Goal: Find contact information: Find contact information

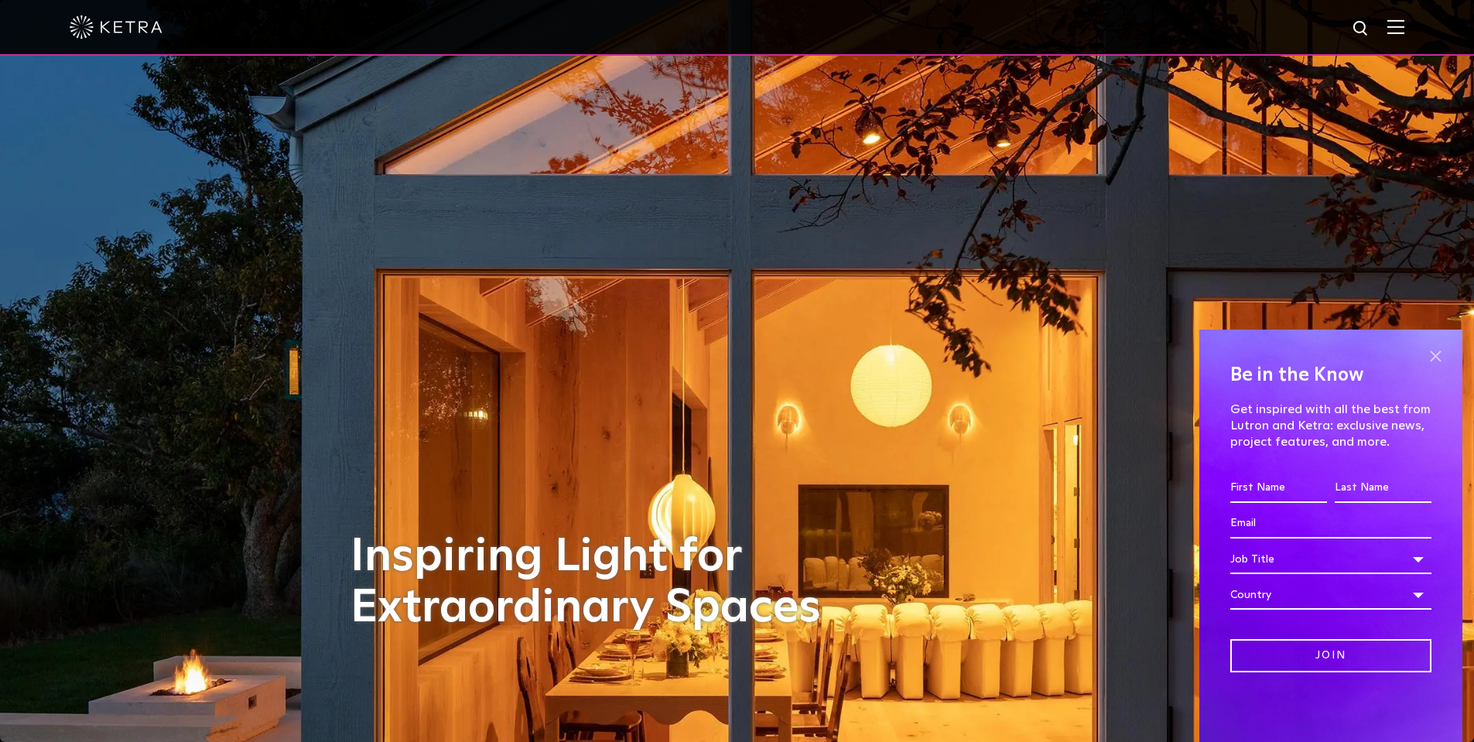
click at [1441, 356] on span at bounding box center [1435, 356] width 23 height 23
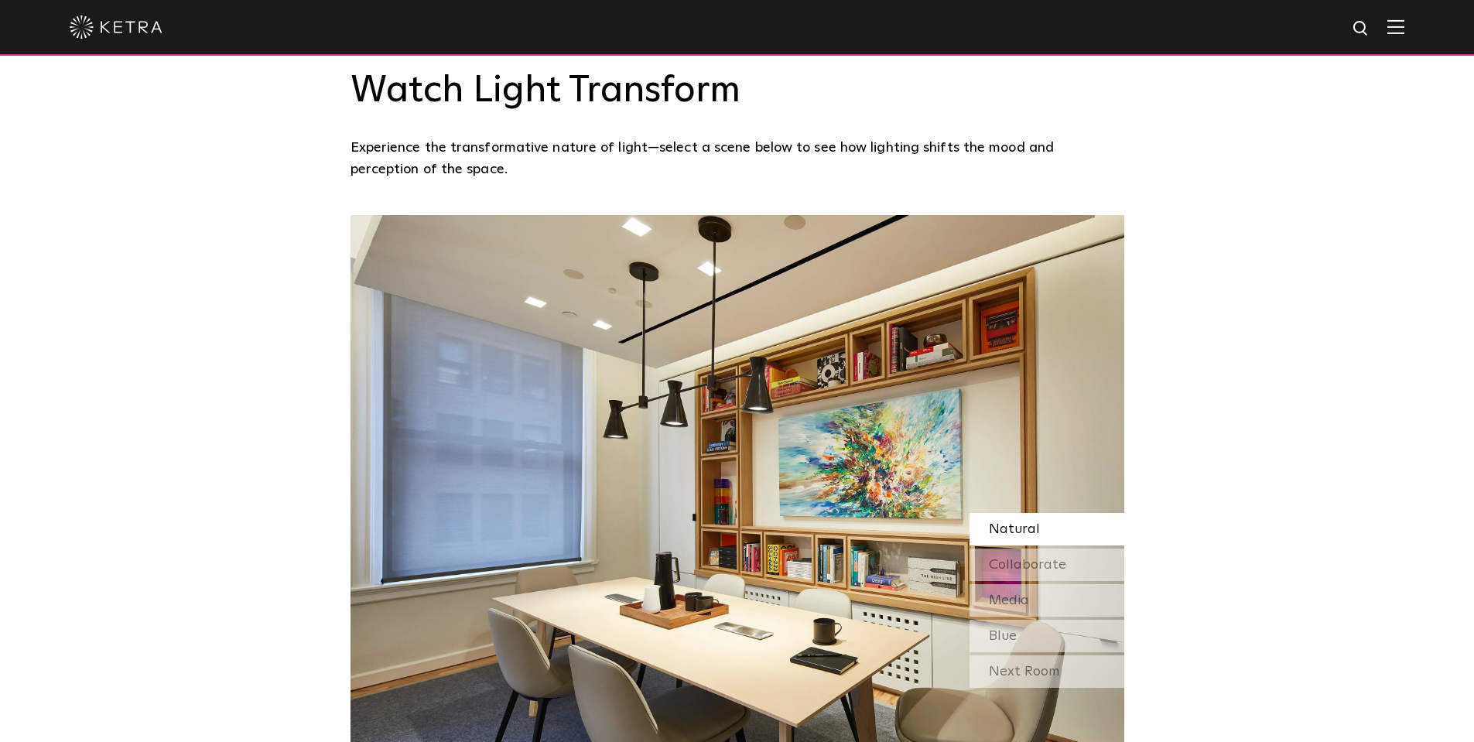
scroll to position [1315, 0]
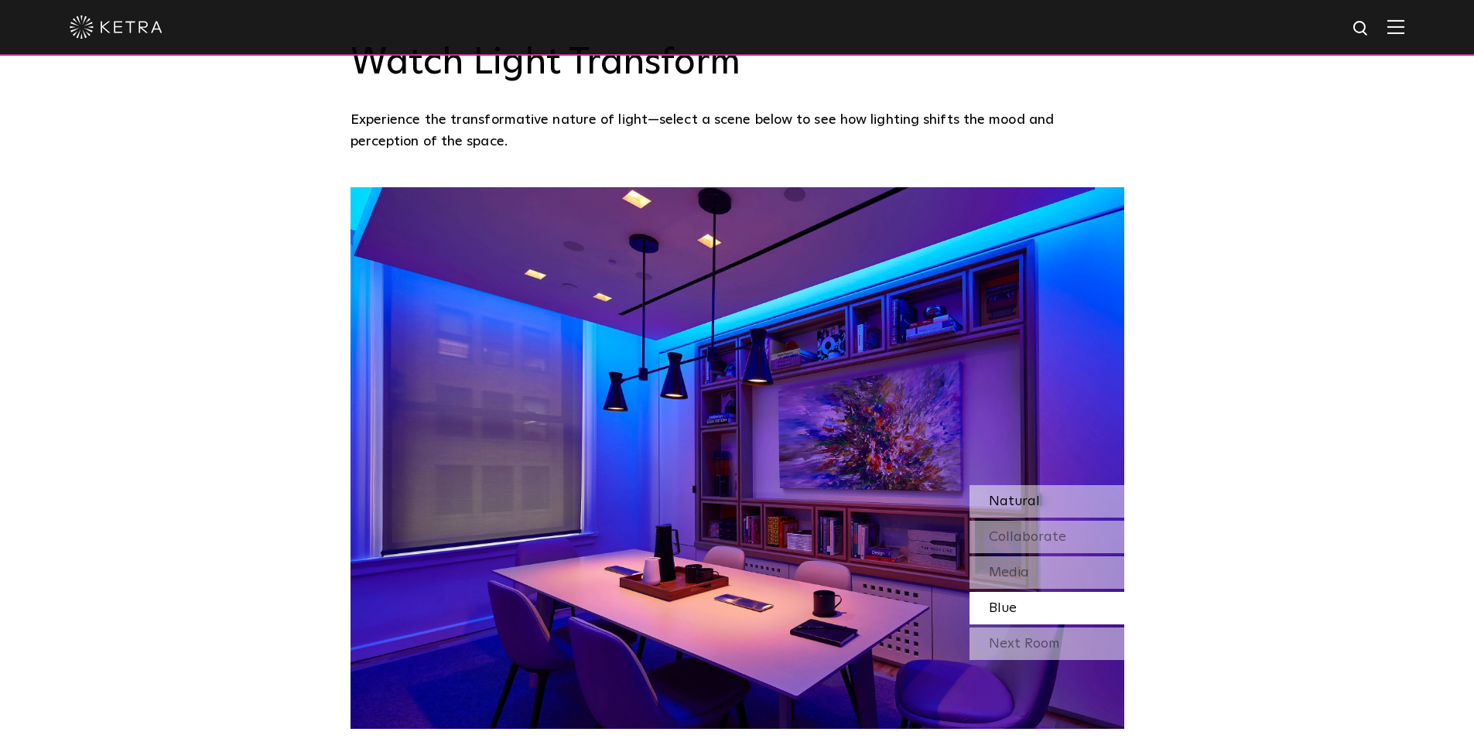
click at [1010, 494] on span "Natural" at bounding box center [1014, 501] width 51 height 14
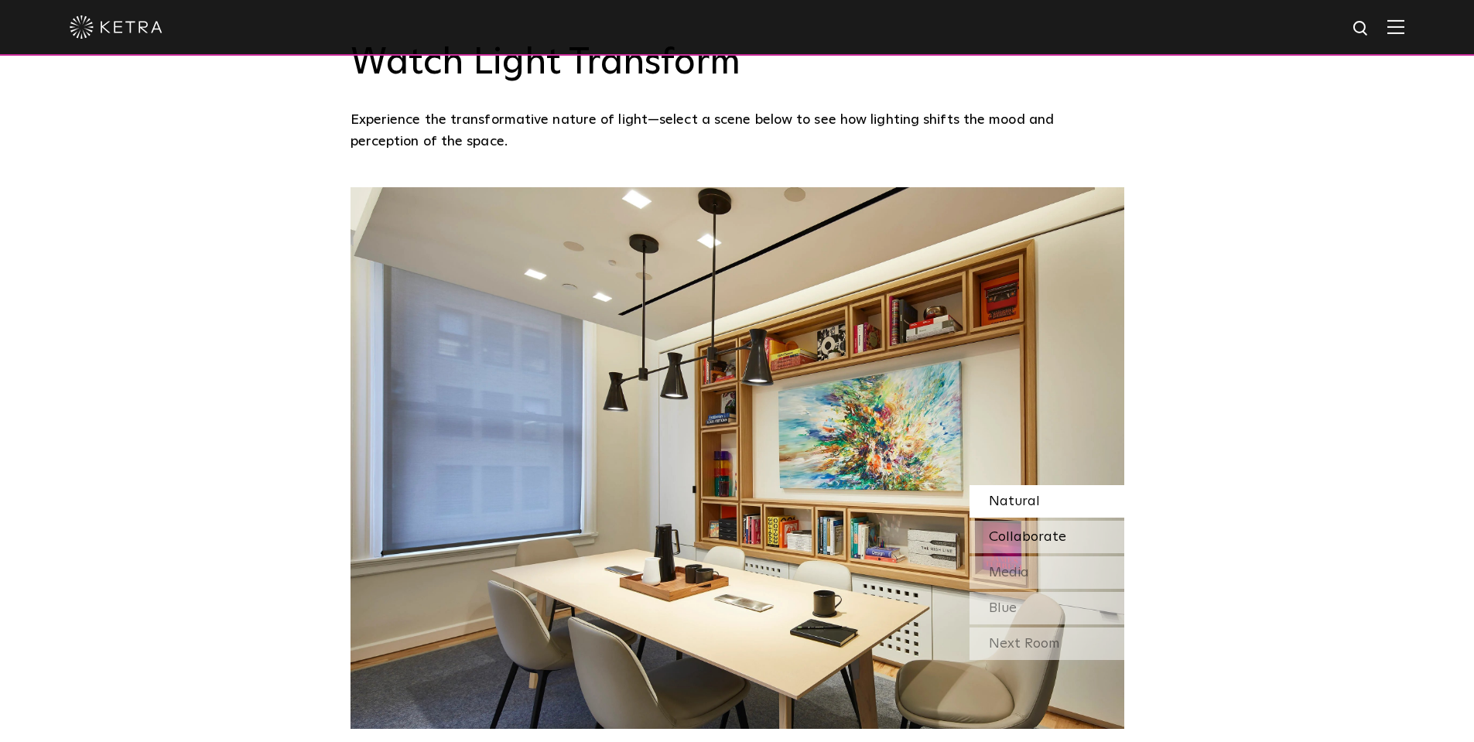
click at [1023, 536] on span "Collaborate" at bounding box center [1027, 537] width 77 height 14
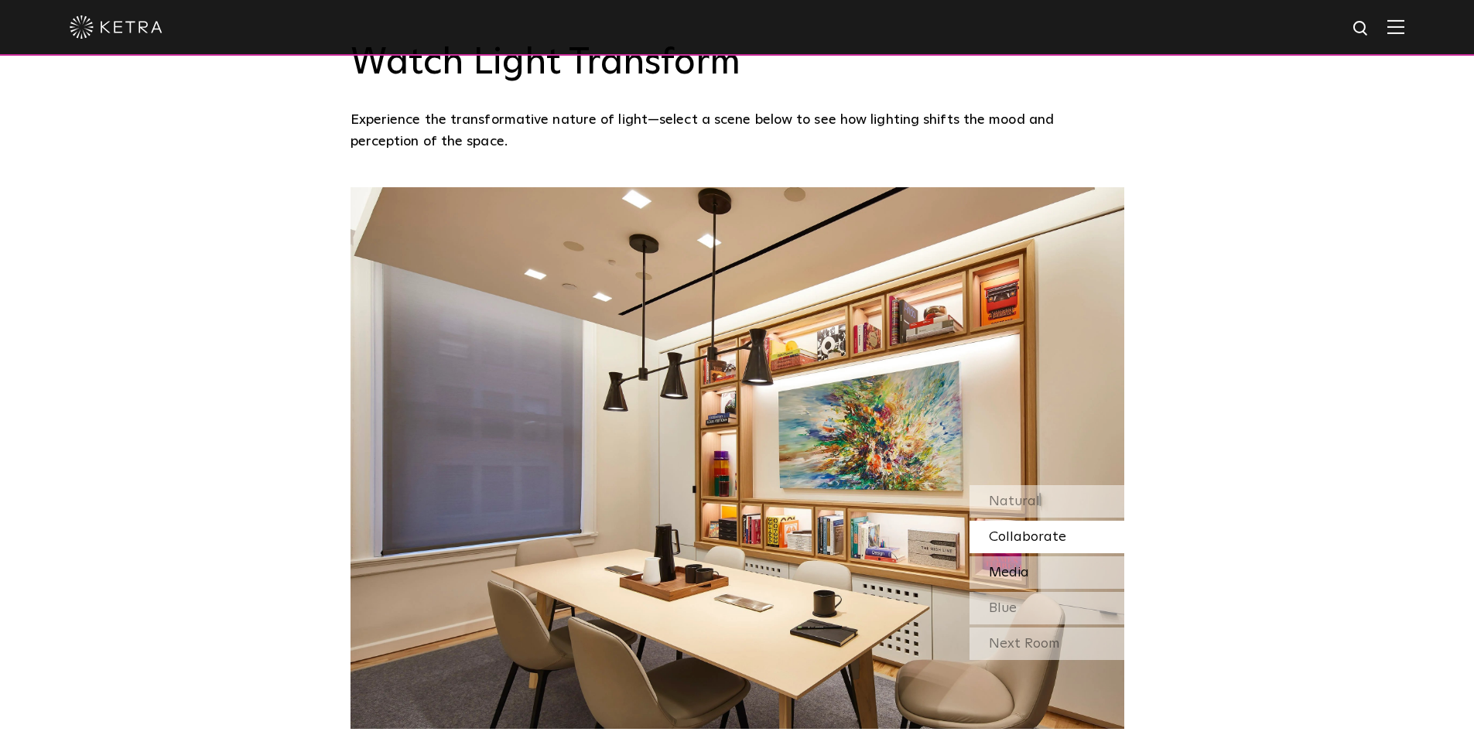
click at [1020, 566] on span "Media" at bounding box center [1009, 573] width 40 height 14
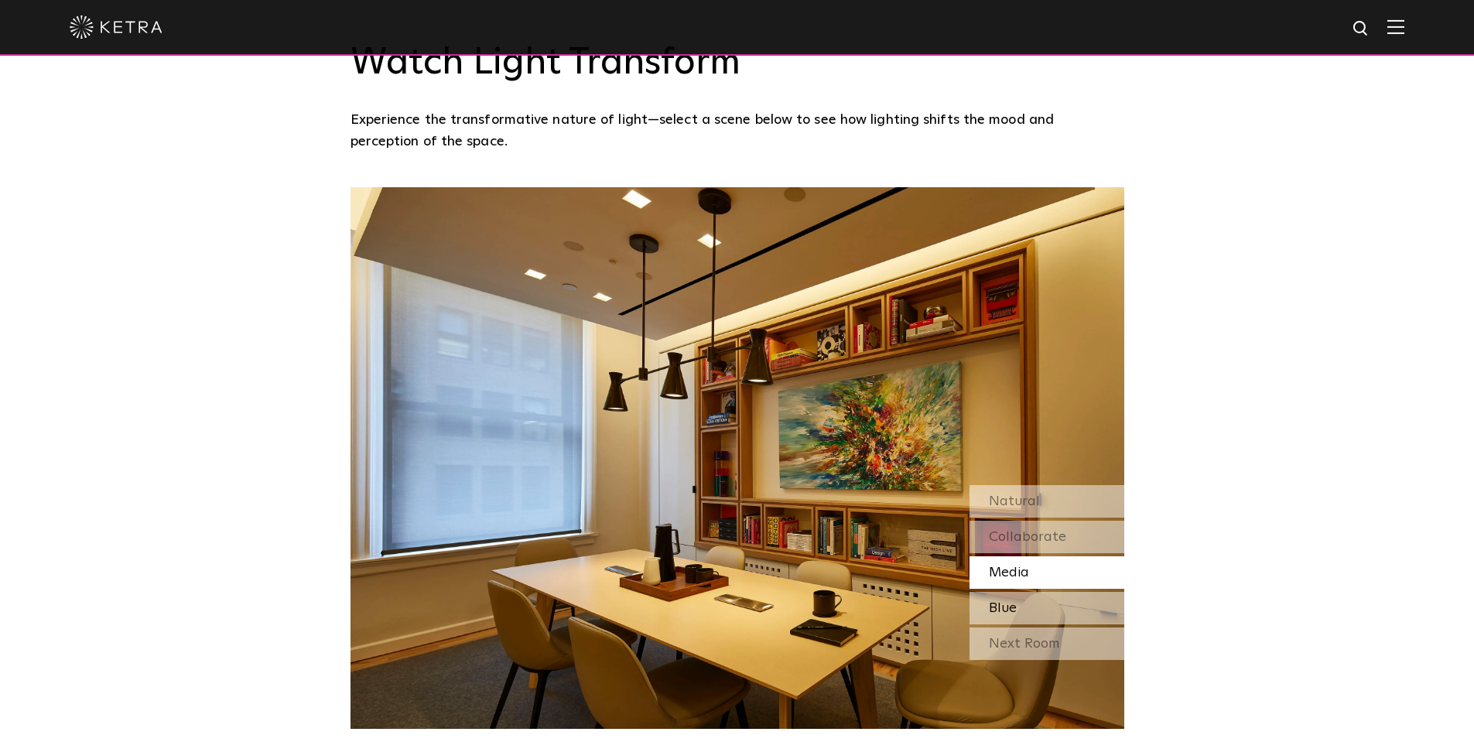
click at [1019, 612] on div "Blue" at bounding box center [1047, 608] width 155 height 32
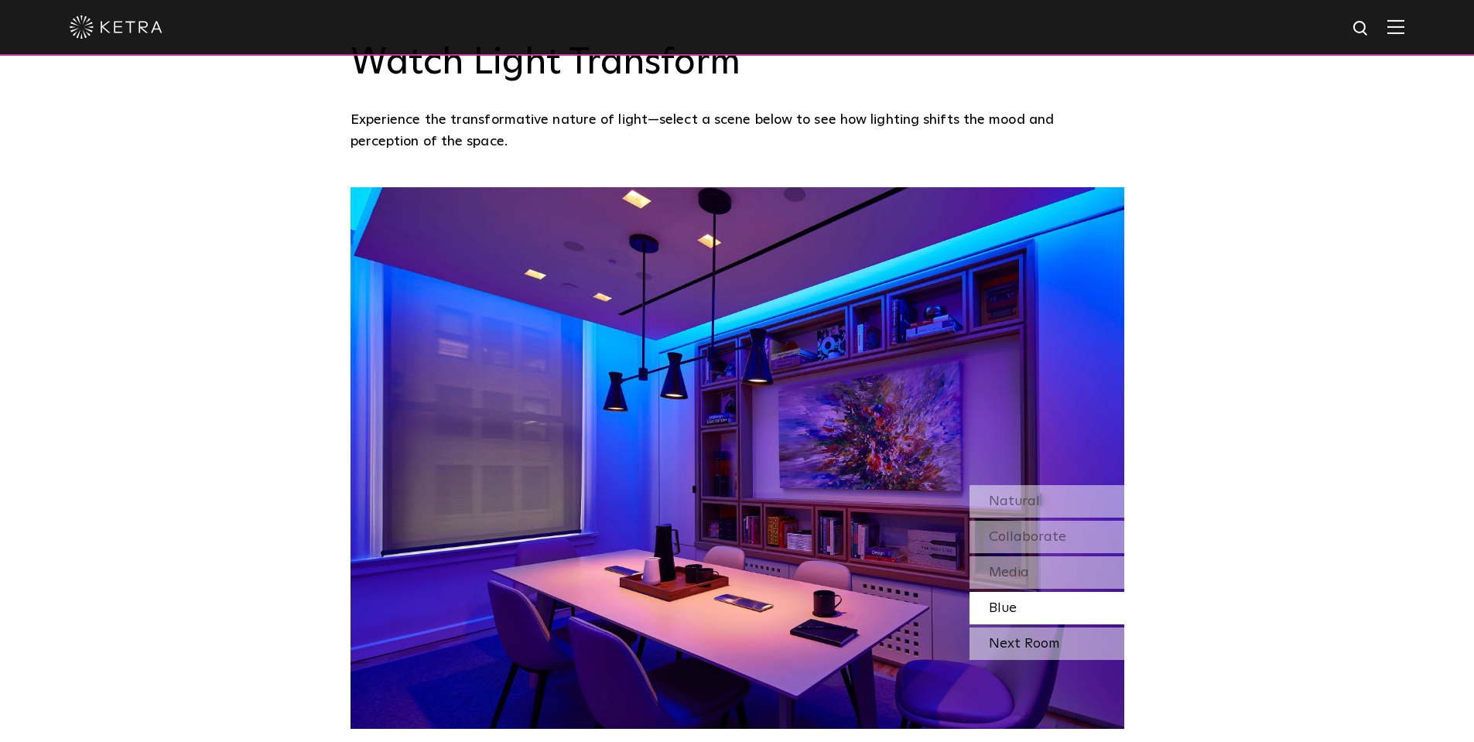
click at [1017, 641] on div "Next Room" at bounding box center [1047, 644] width 155 height 32
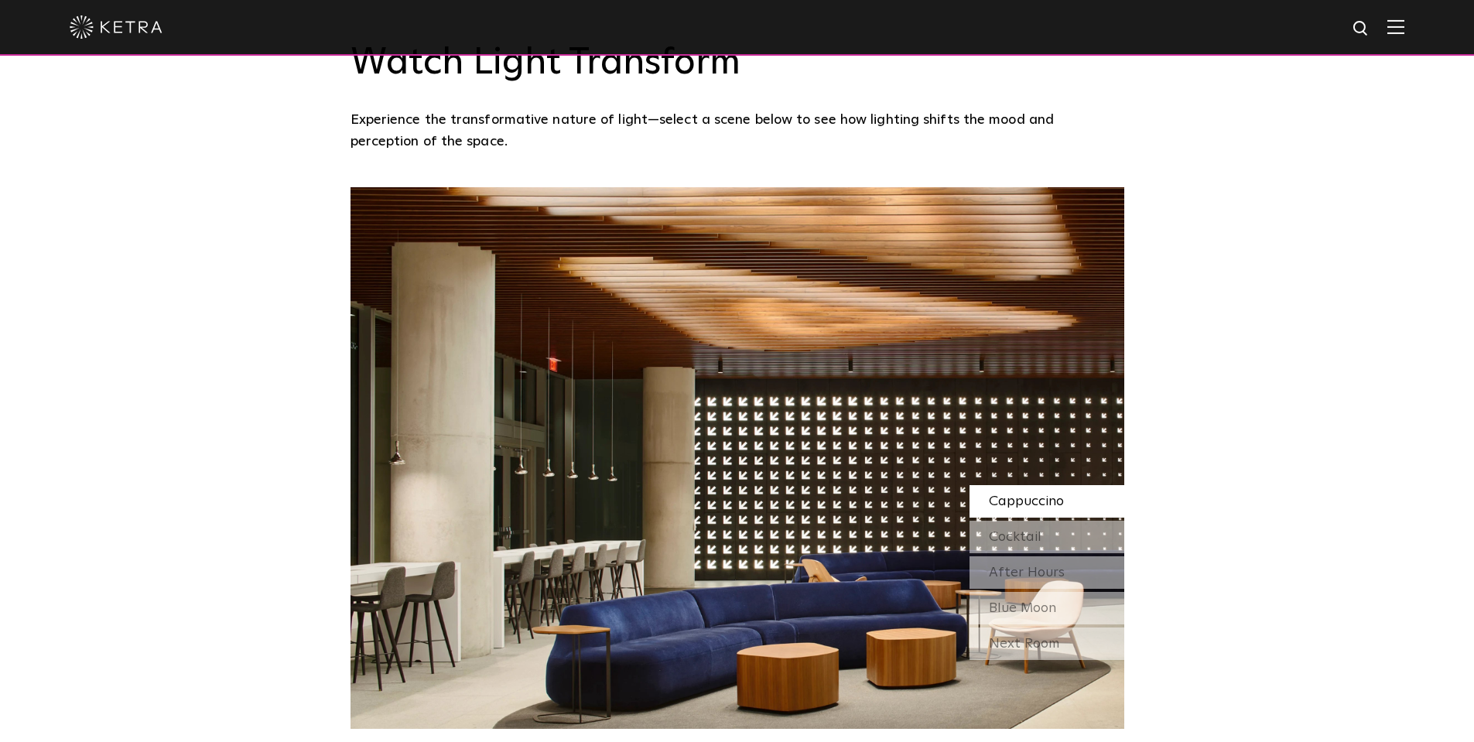
click at [1041, 498] on span "Cappuccino" at bounding box center [1026, 501] width 75 height 14
click at [1041, 529] on div "Cocktail" at bounding box center [1047, 537] width 155 height 32
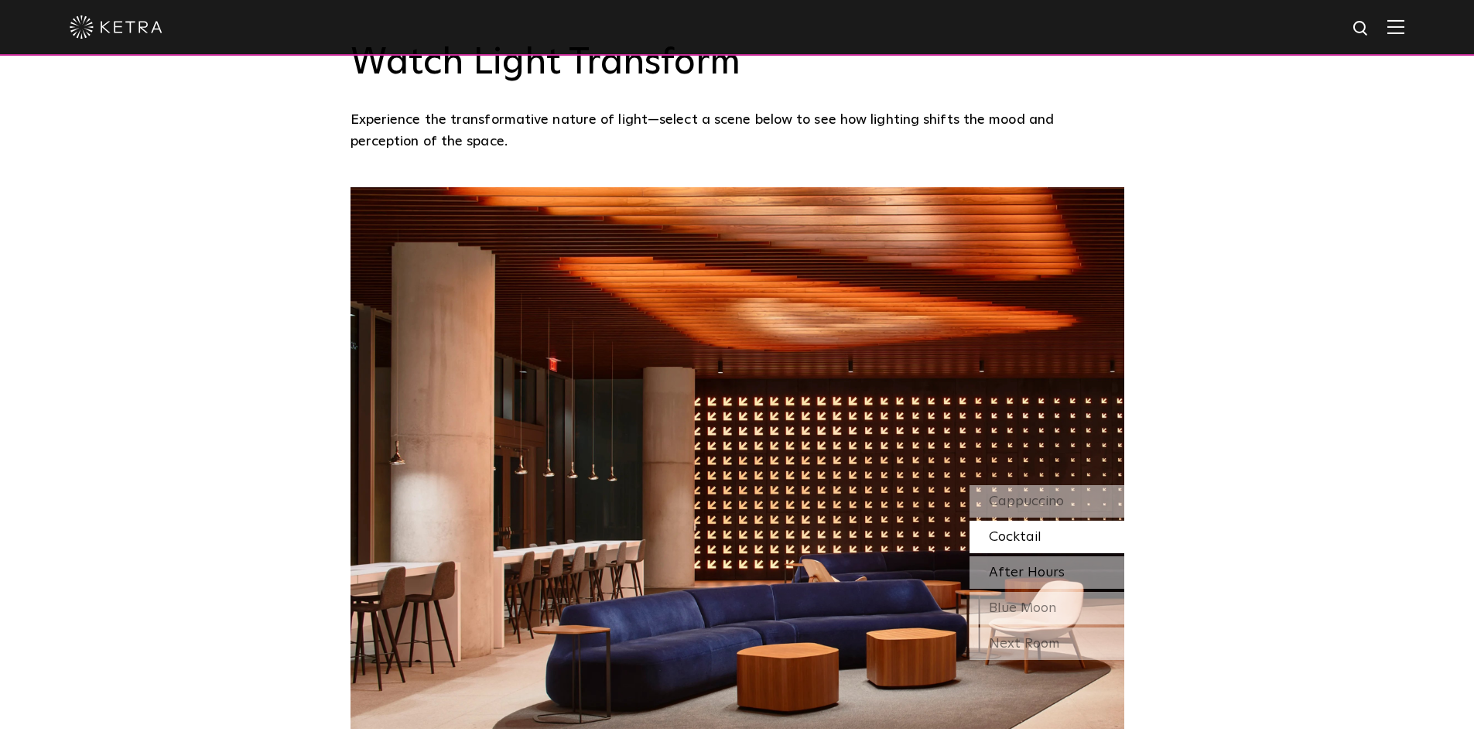
click at [1037, 569] on span "After Hours" at bounding box center [1027, 573] width 76 height 14
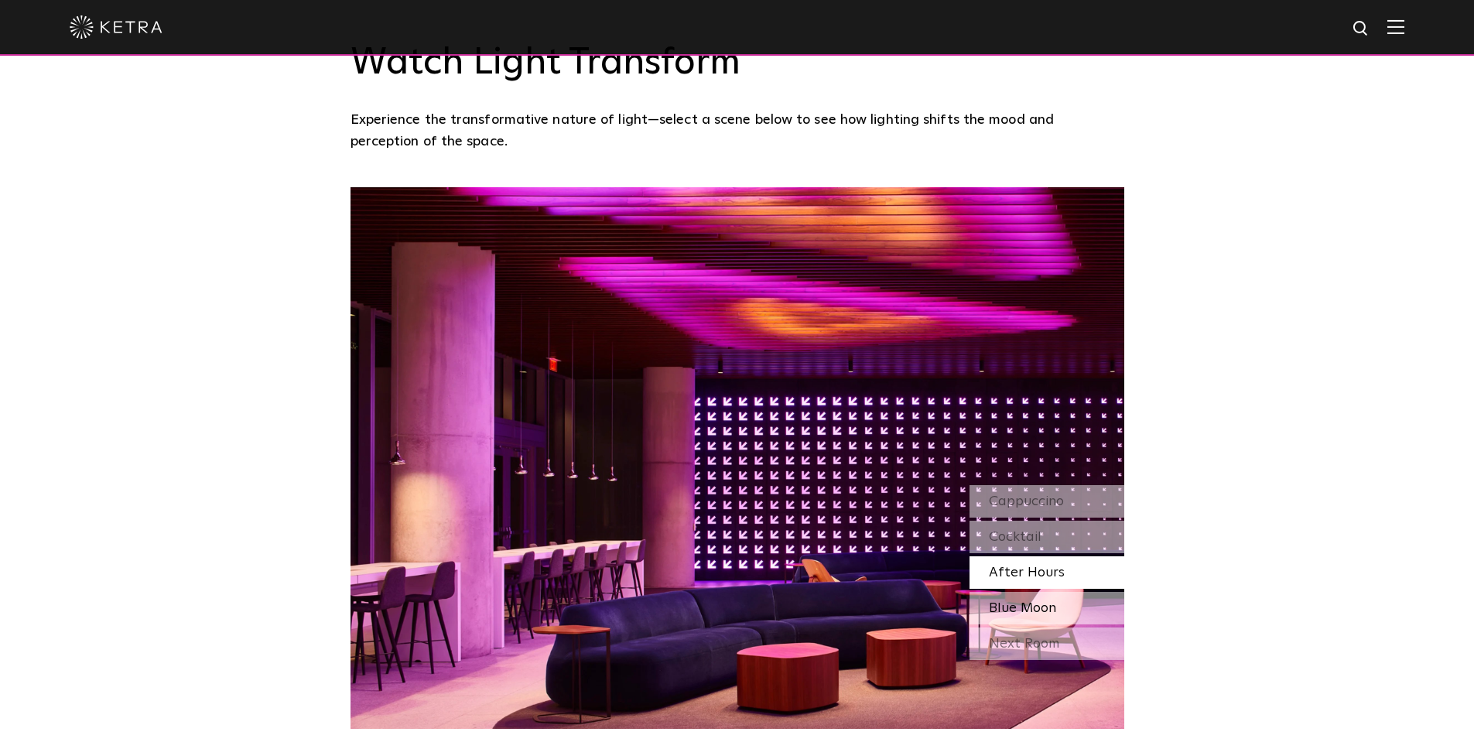
click at [1032, 615] on span "Blue Moon" at bounding box center [1022, 608] width 67 height 14
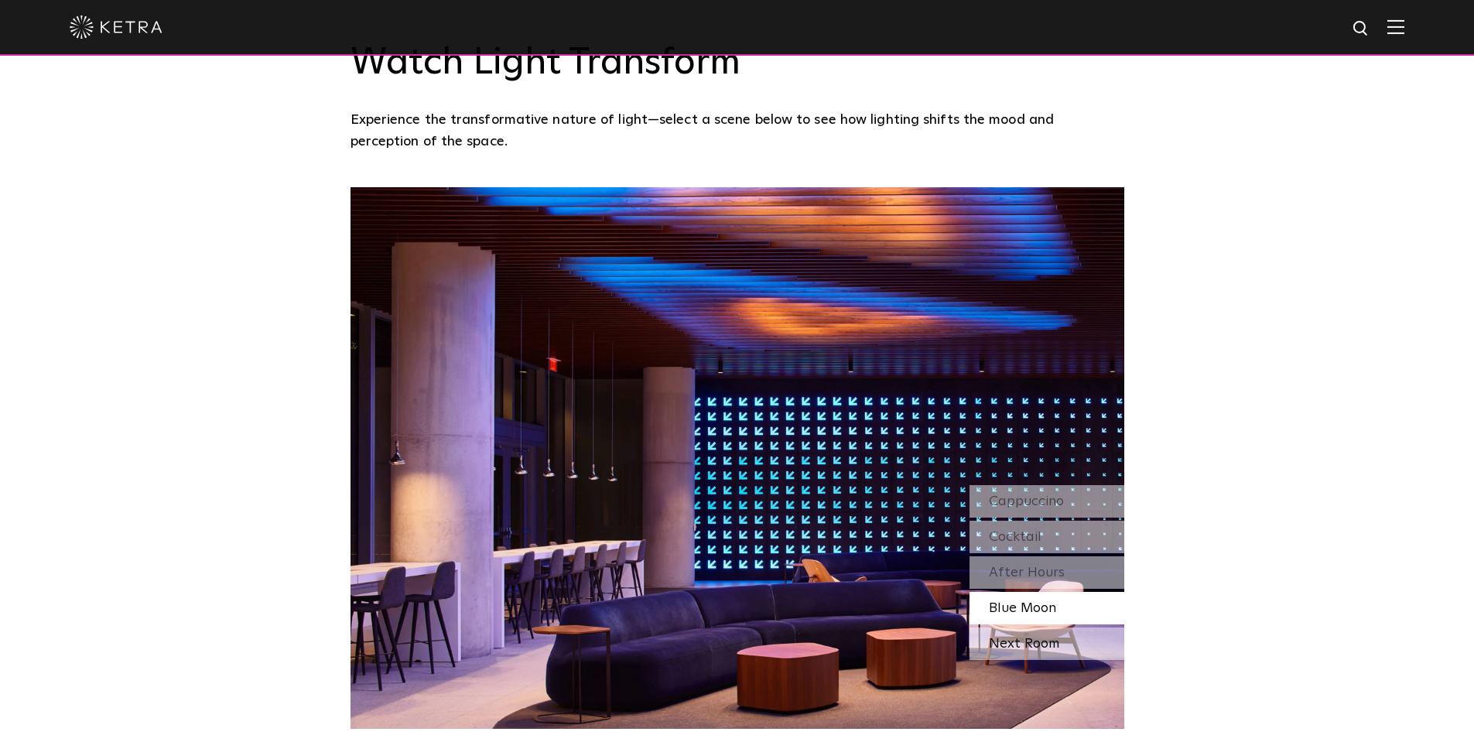
click at [1029, 641] on div "Next Room" at bounding box center [1047, 644] width 155 height 32
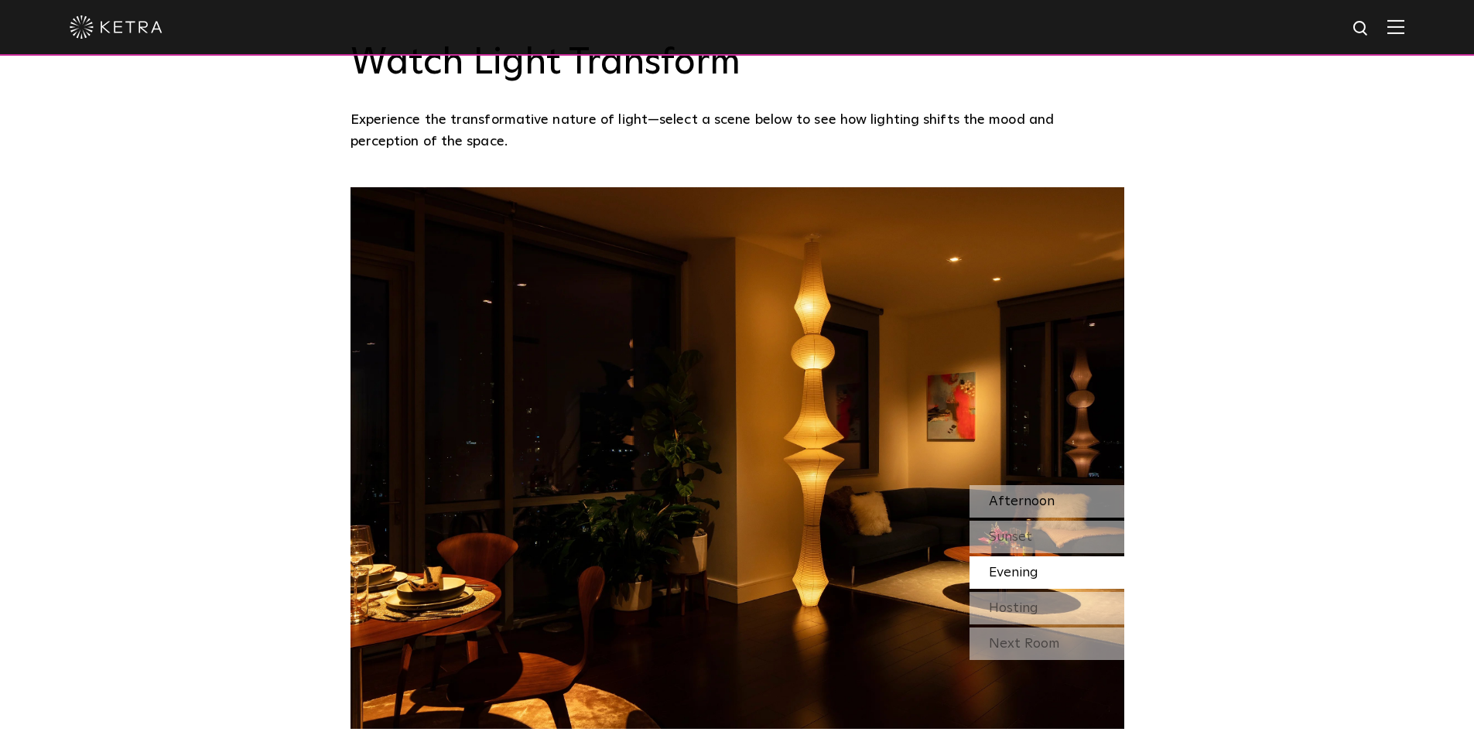
click at [1028, 497] on span "Afternoon" at bounding box center [1022, 501] width 66 height 14
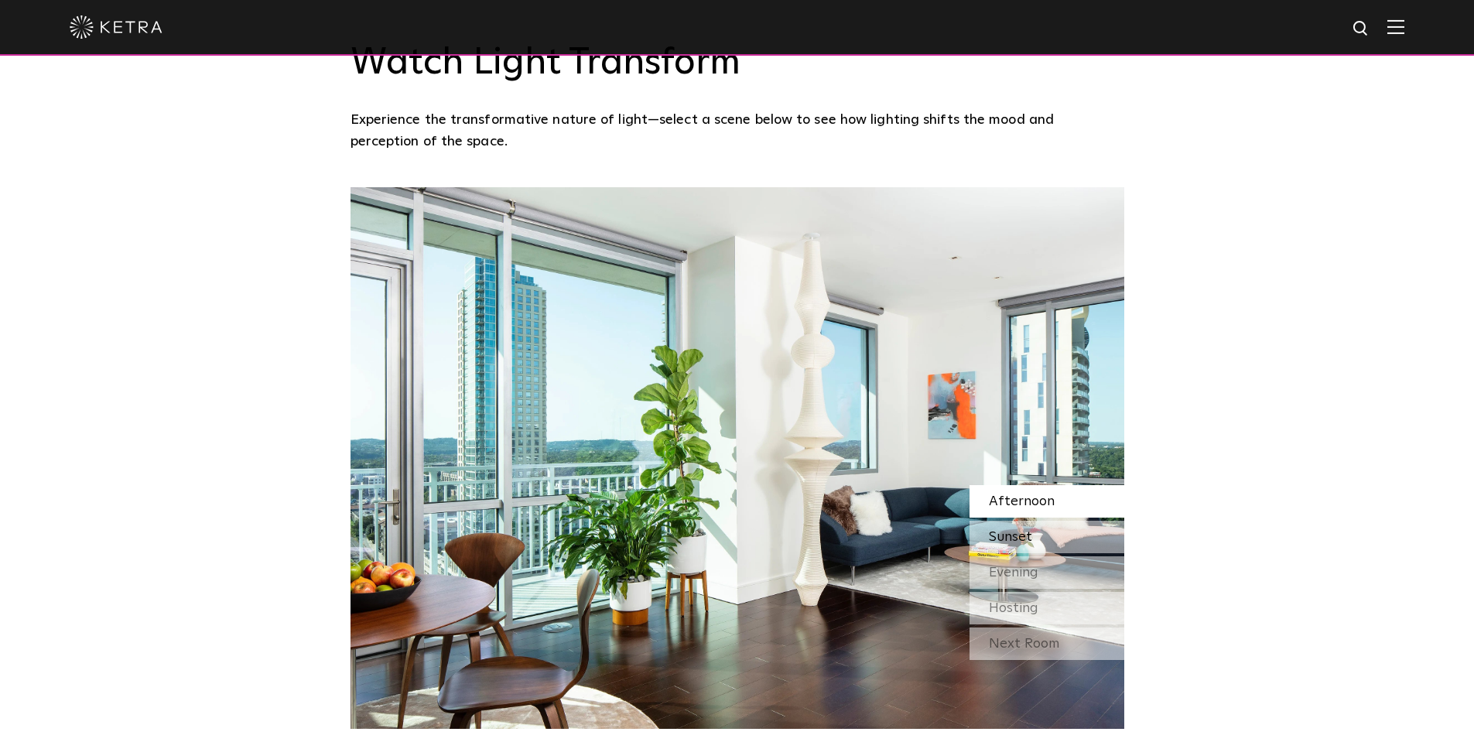
click at [1024, 532] on span "Sunset" at bounding box center [1010, 537] width 43 height 14
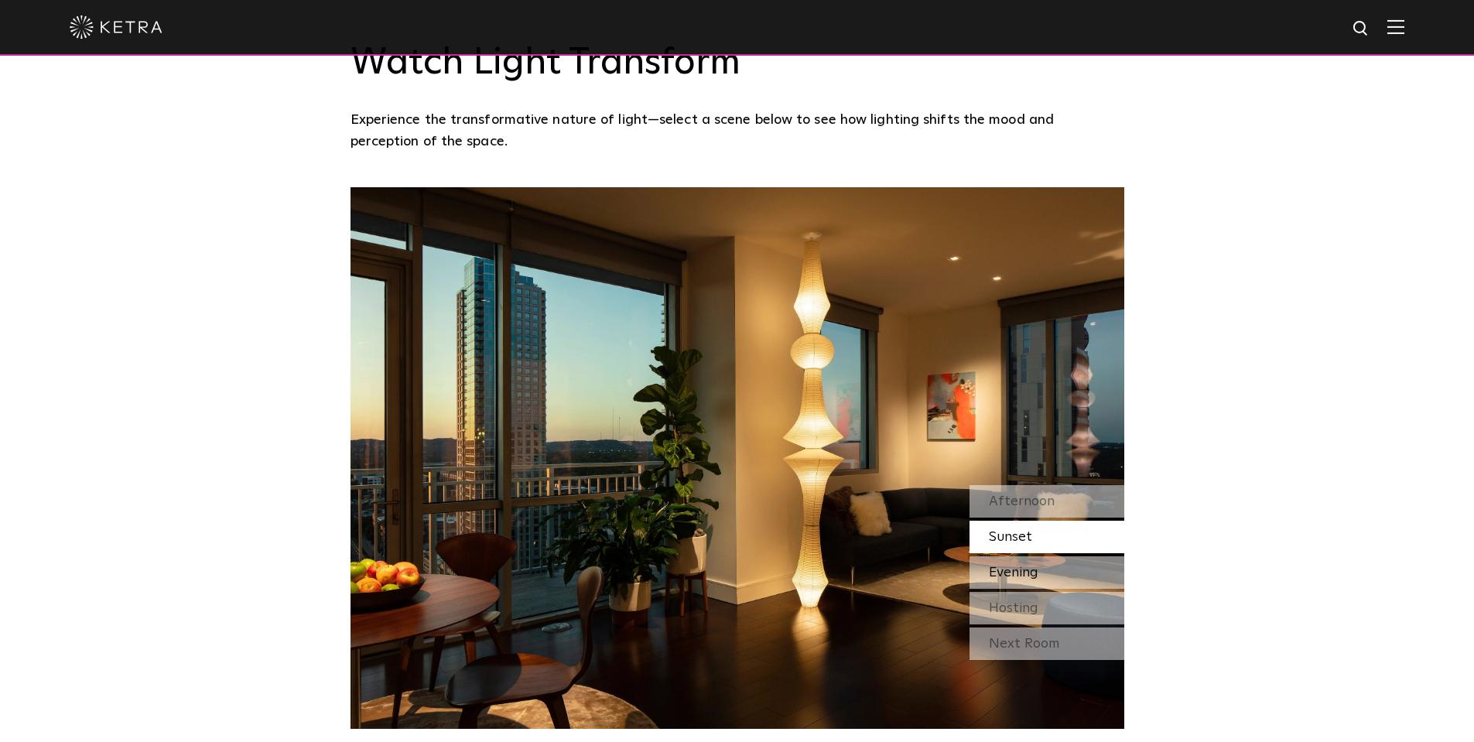
click at [1024, 566] on span "Evening" at bounding box center [1014, 573] width 50 height 14
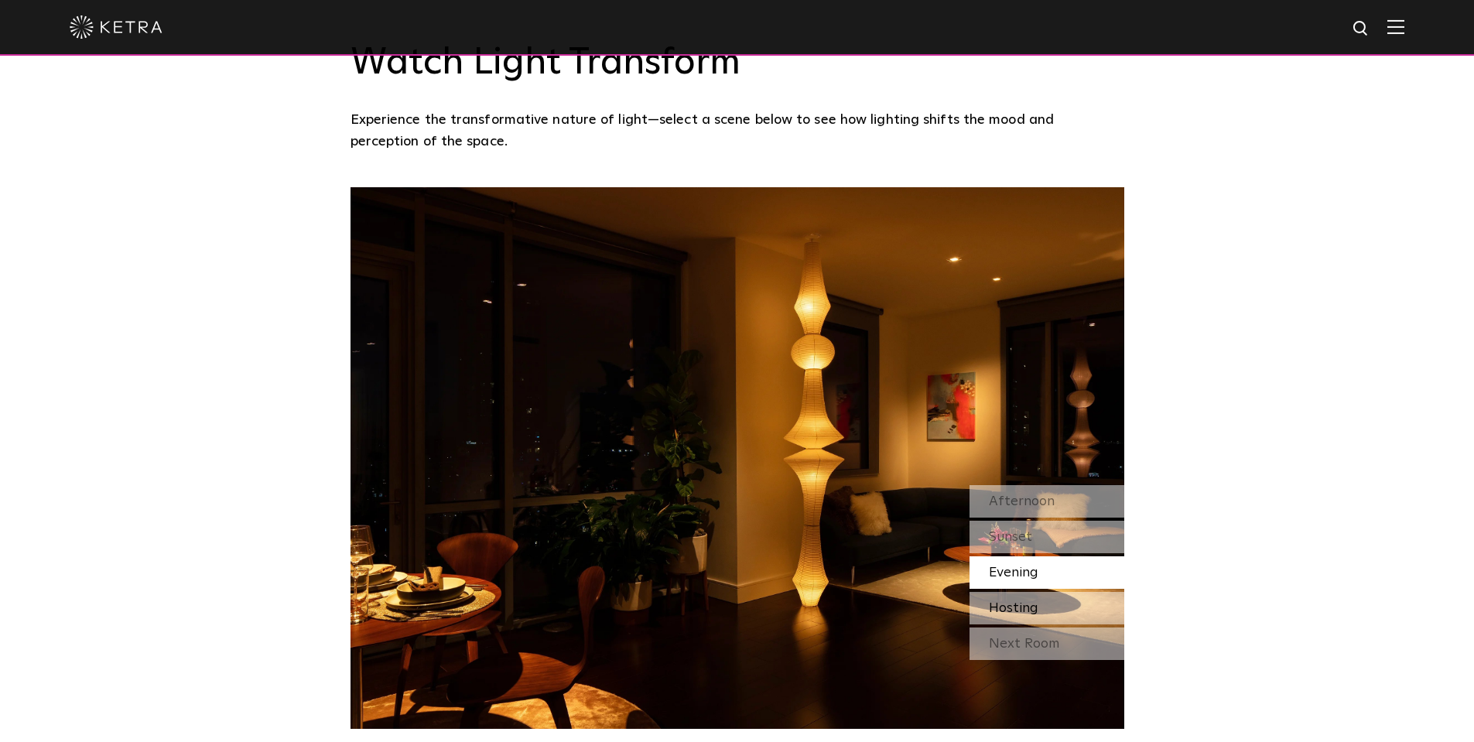
click at [1021, 615] on span "Hosting" at bounding box center [1014, 608] width 50 height 14
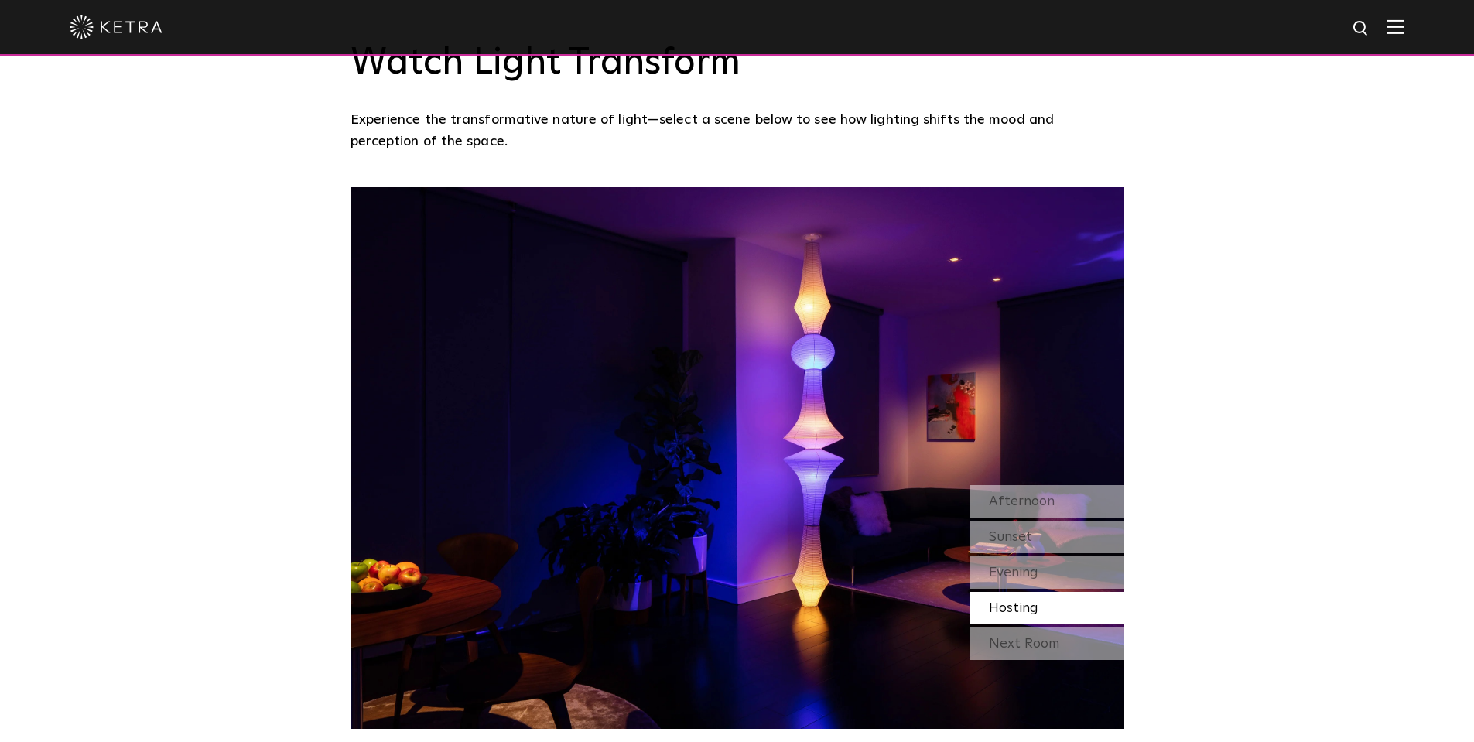
drag, startPoint x: 1020, startPoint y: 641, endPoint x: 938, endPoint y: 505, distance: 158.3
click at [1020, 641] on div "Next Room" at bounding box center [1047, 644] width 155 height 32
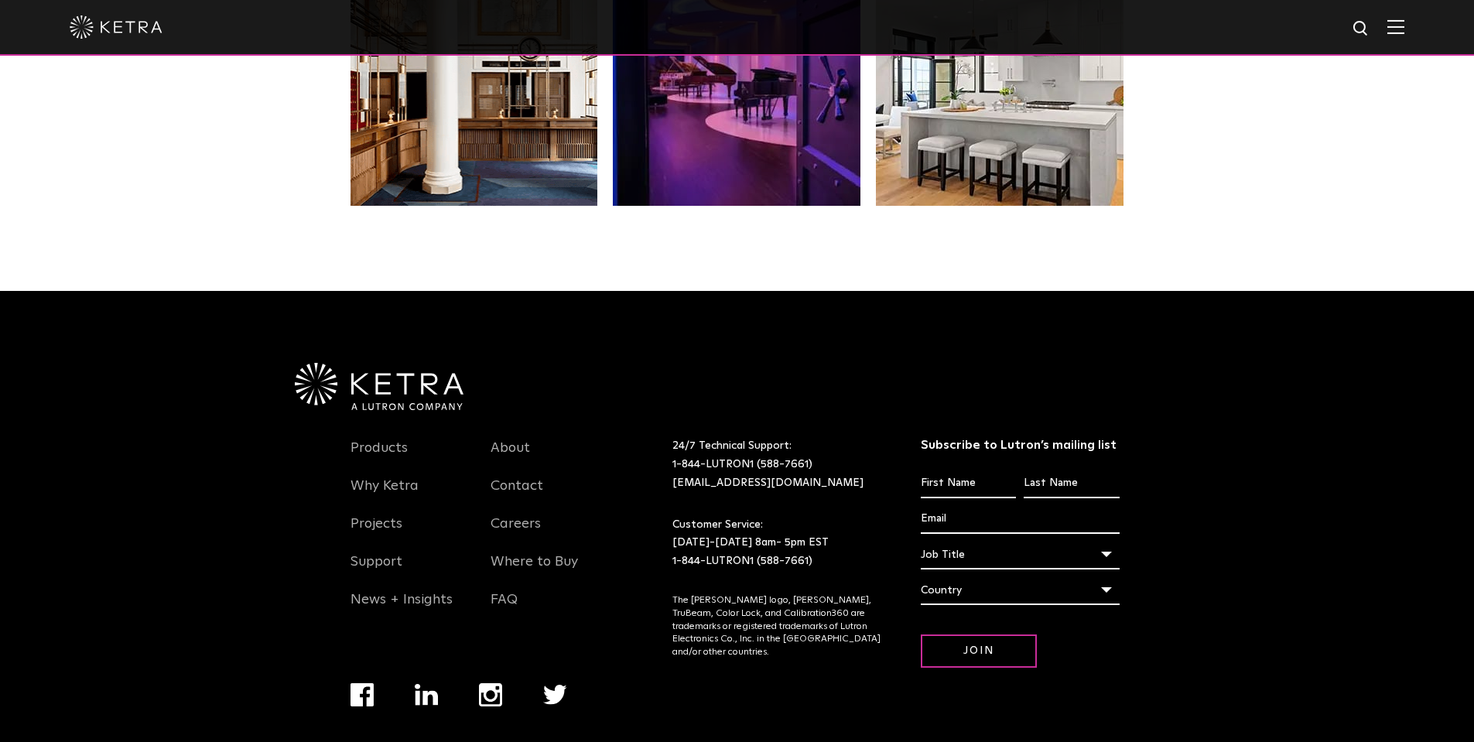
scroll to position [3250, 0]
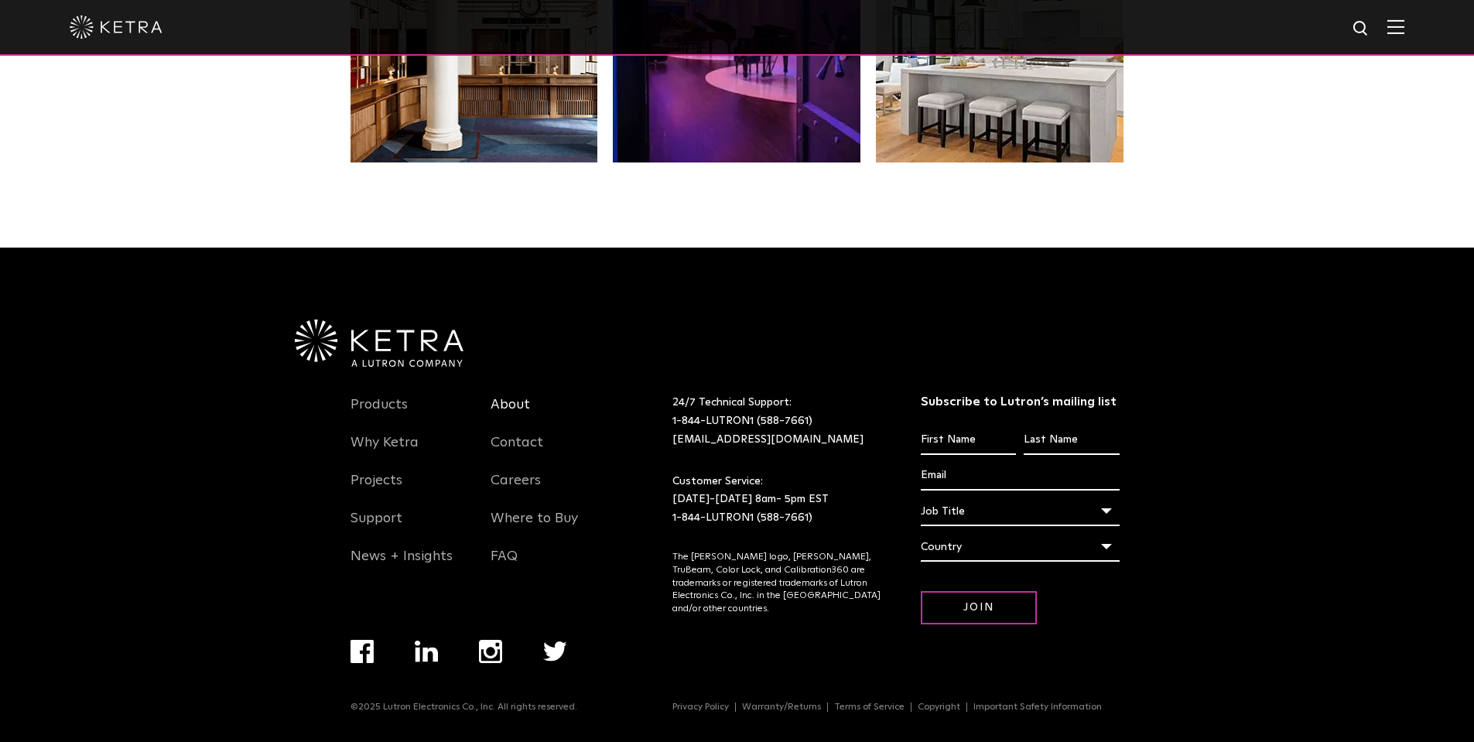
click at [508, 408] on link "About" at bounding box center [510, 414] width 39 height 36
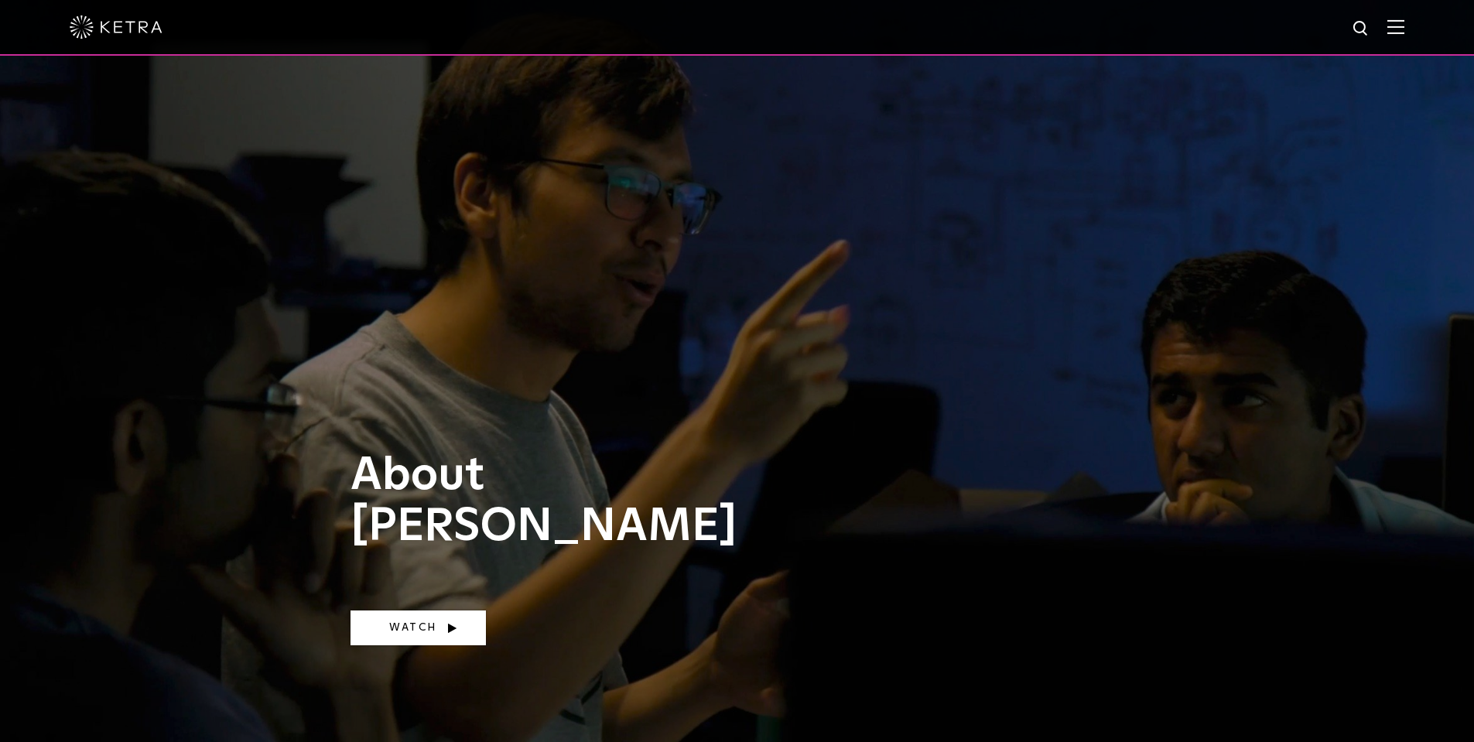
click at [435, 632] on link "Watch" at bounding box center [418, 627] width 135 height 35
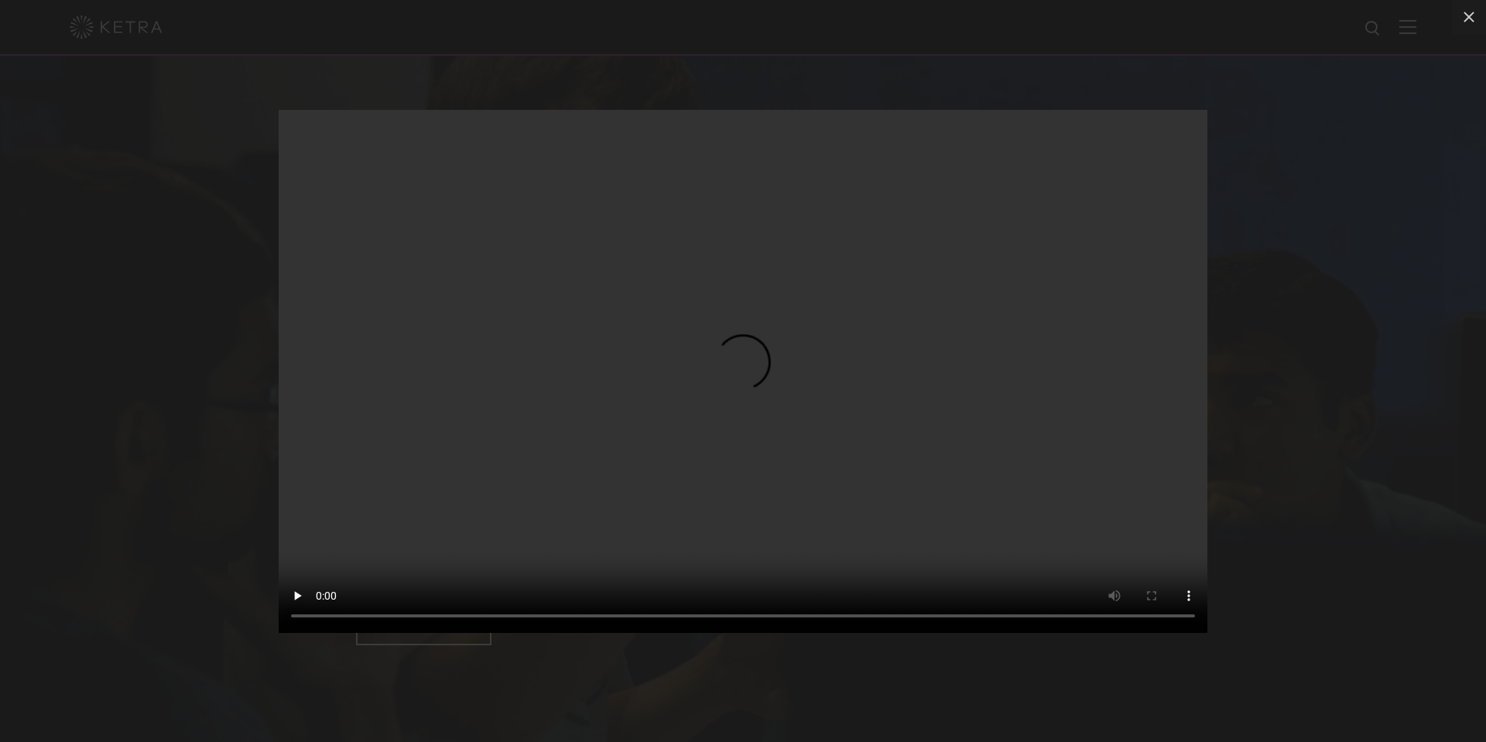
drag, startPoint x: 67, startPoint y: 533, endPoint x: 80, endPoint y: 523, distance: 16.6
click at [67, 532] on div "Your browser doesn't support HTML5 video" at bounding box center [743, 371] width 1486 height 742
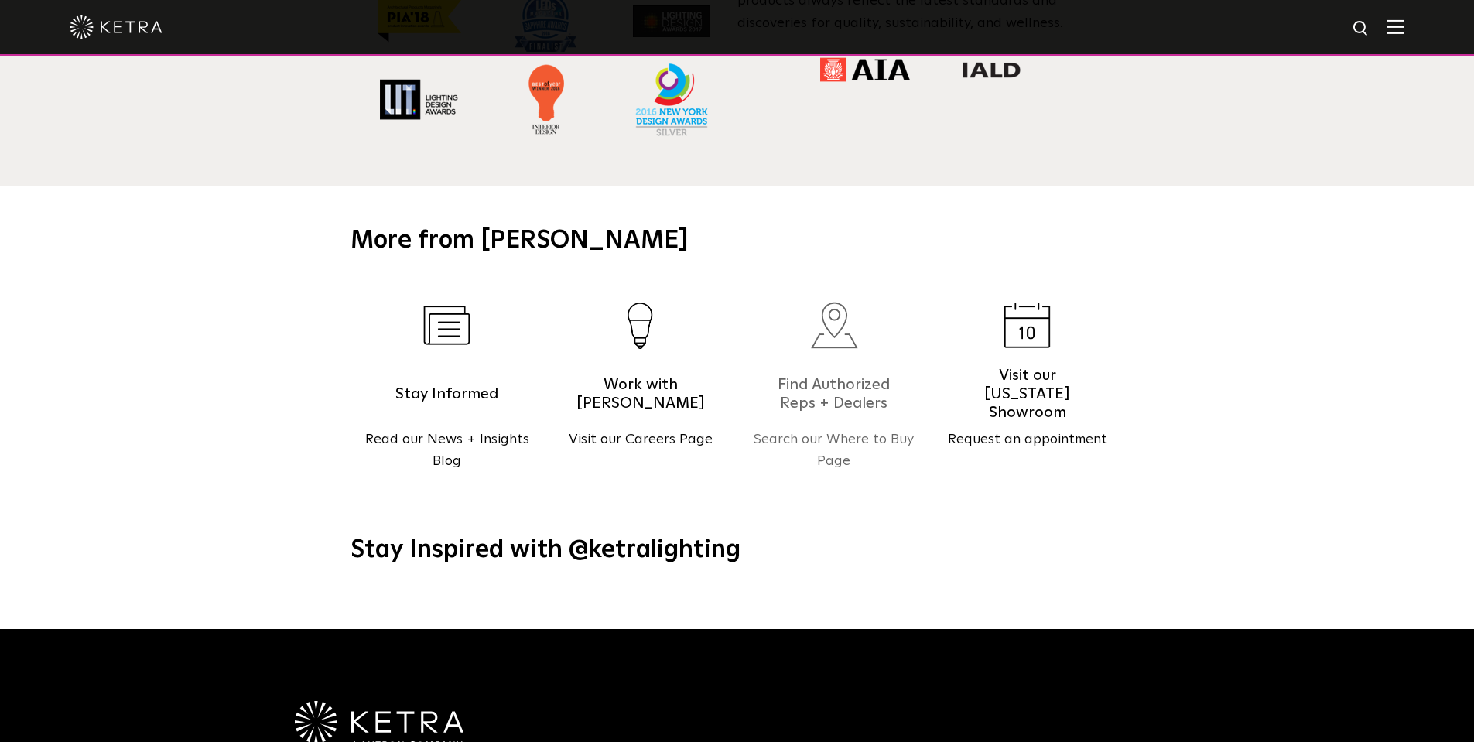
scroll to position [1608, 0]
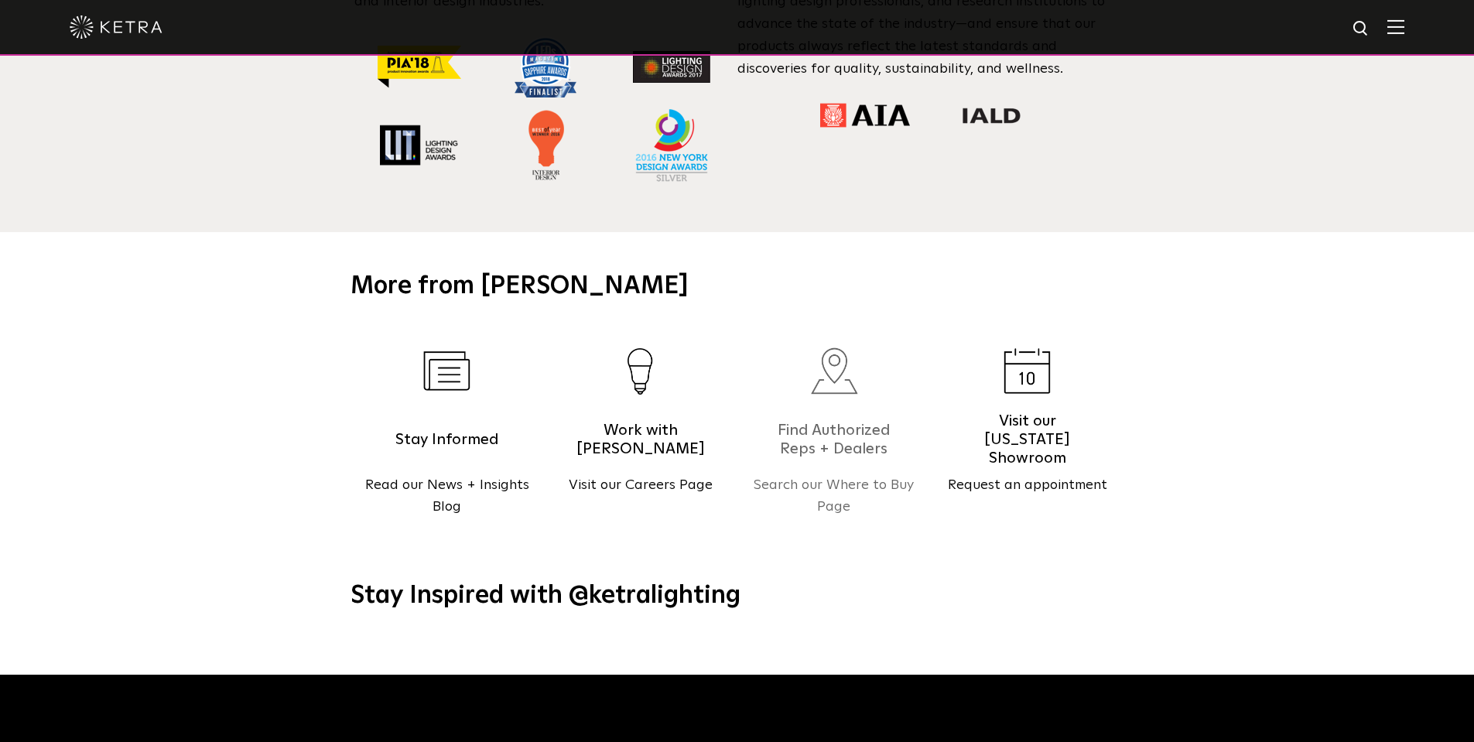
click at [845, 361] on img at bounding box center [834, 370] width 48 height 47
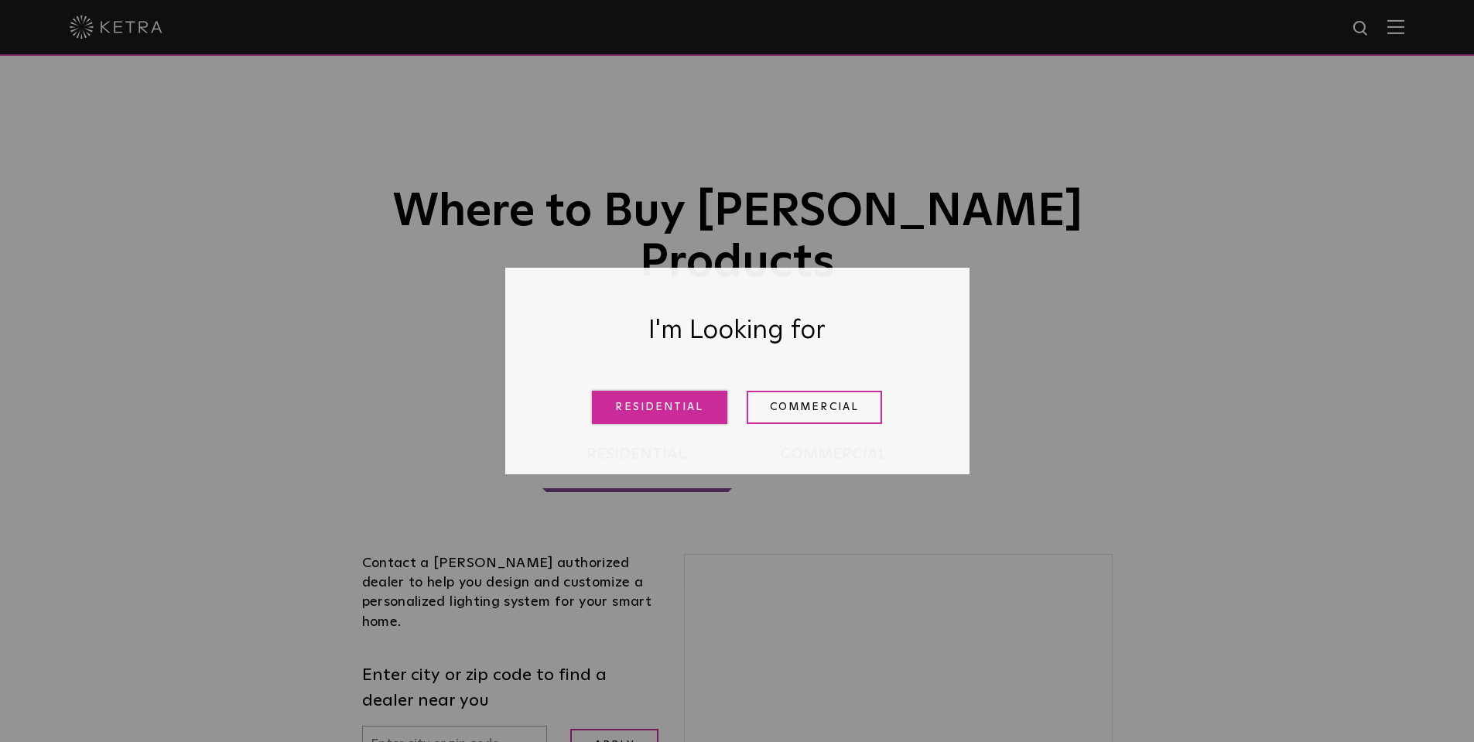
click at [662, 399] on link "Residential" at bounding box center [659, 407] width 135 height 33
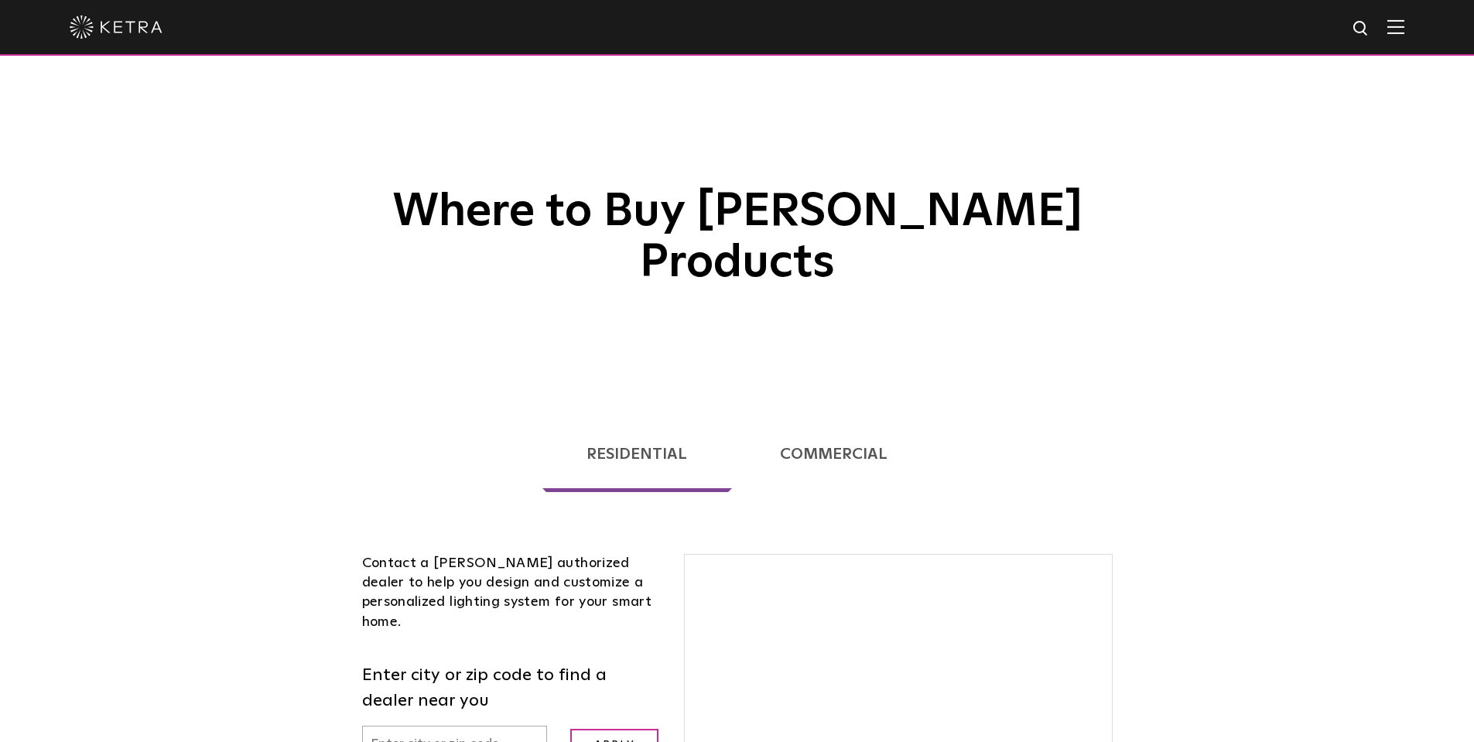
scroll to position [395, 0]
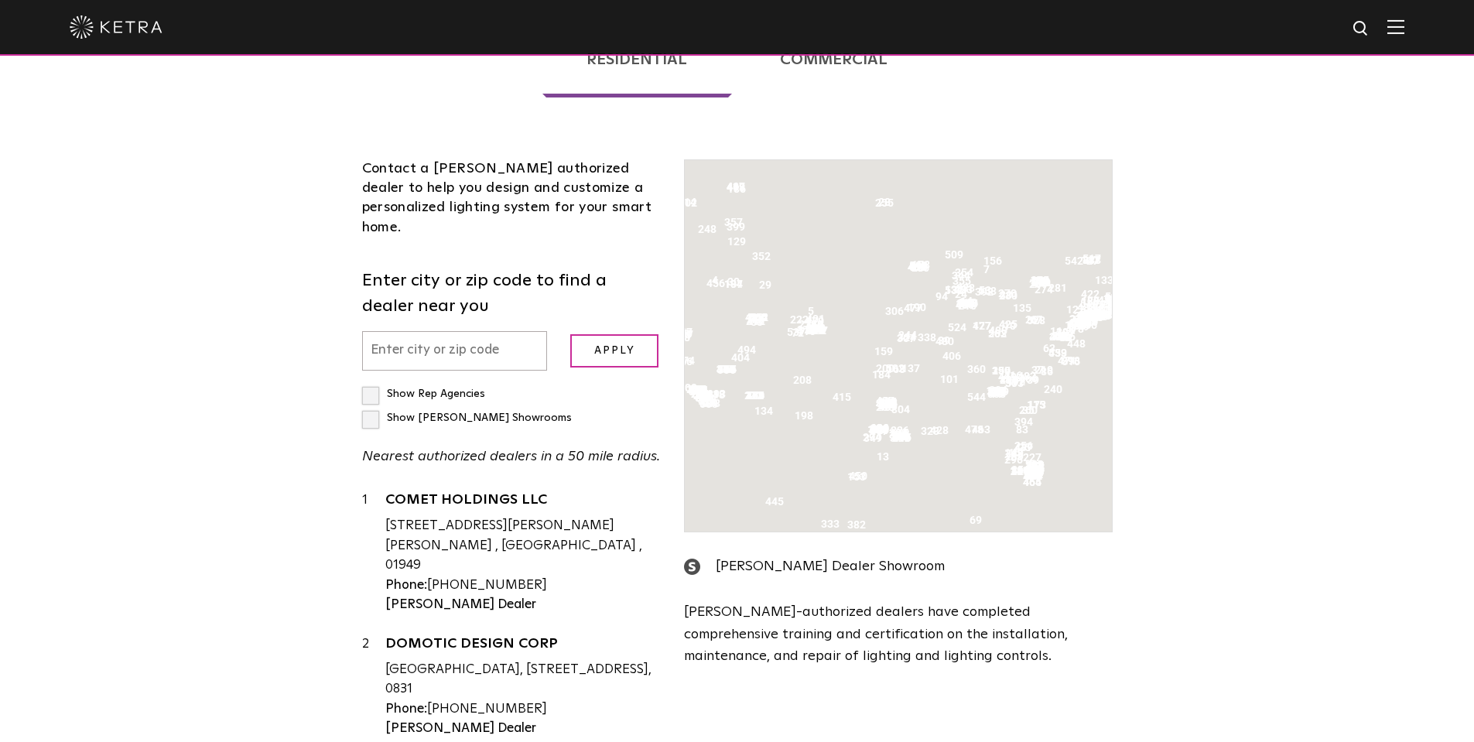
click at [432, 331] on input "text" at bounding box center [455, 350] width 186 height 39
type input "18017"
click at [637, 334] on input "Apply" at bounding box center [614, 350] width 88 height 33
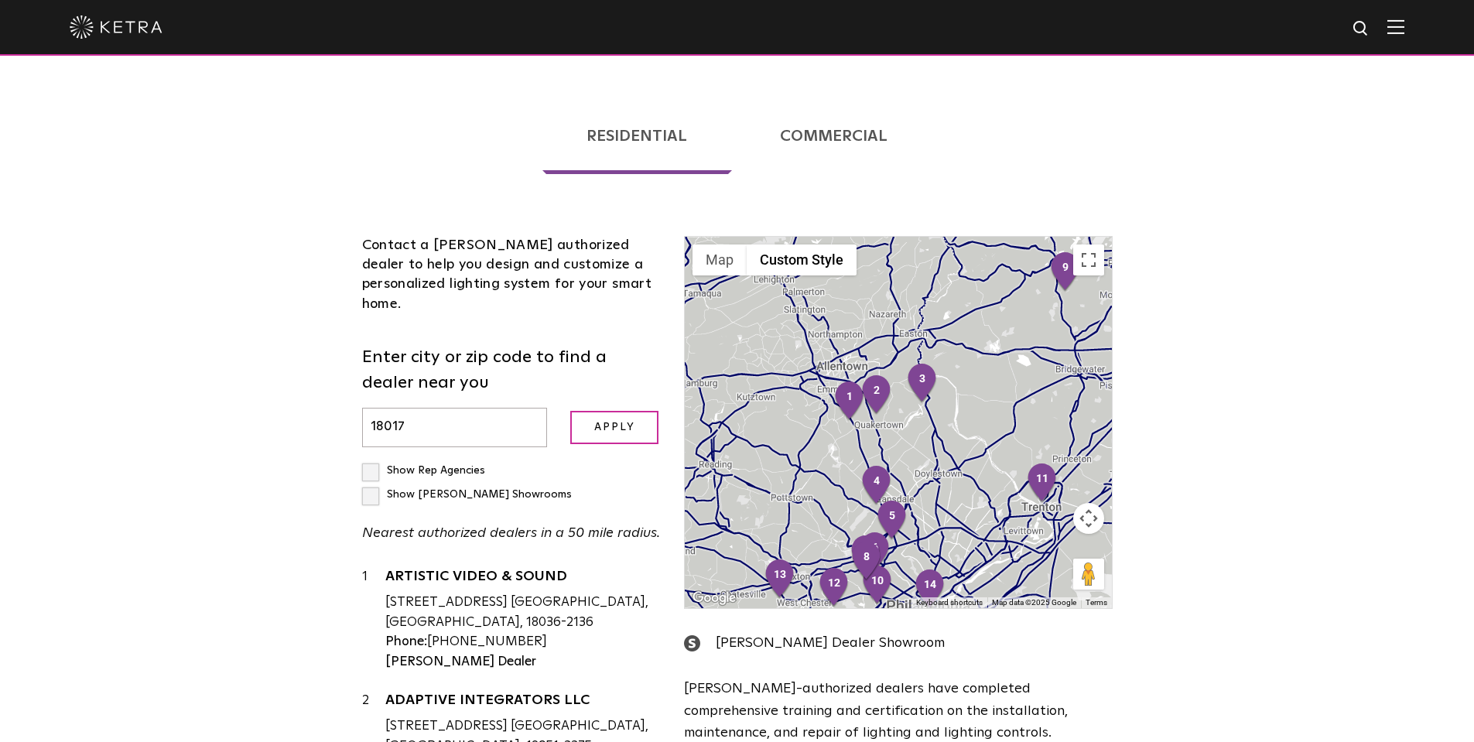
scroll to position [317, 0]
click at [854, 288] on div at bounding box center [898, 423] width 426 height 371
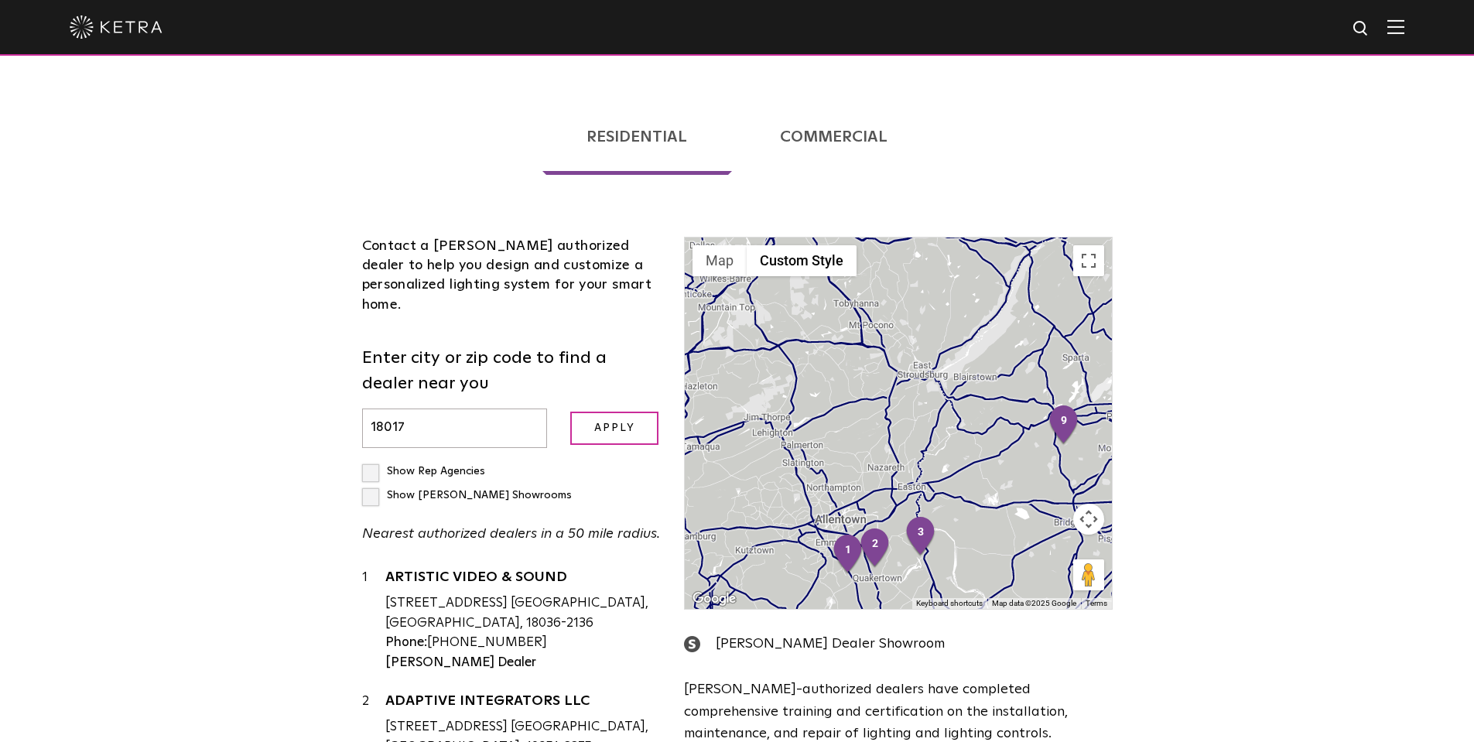
drag, startPoint x: 851, startPoint y: 320, endPoint x: 852, endPoint y: 444, distance: 124.6
click at [852, 444] on div at bounding box center [898, 423] width 426 height 371
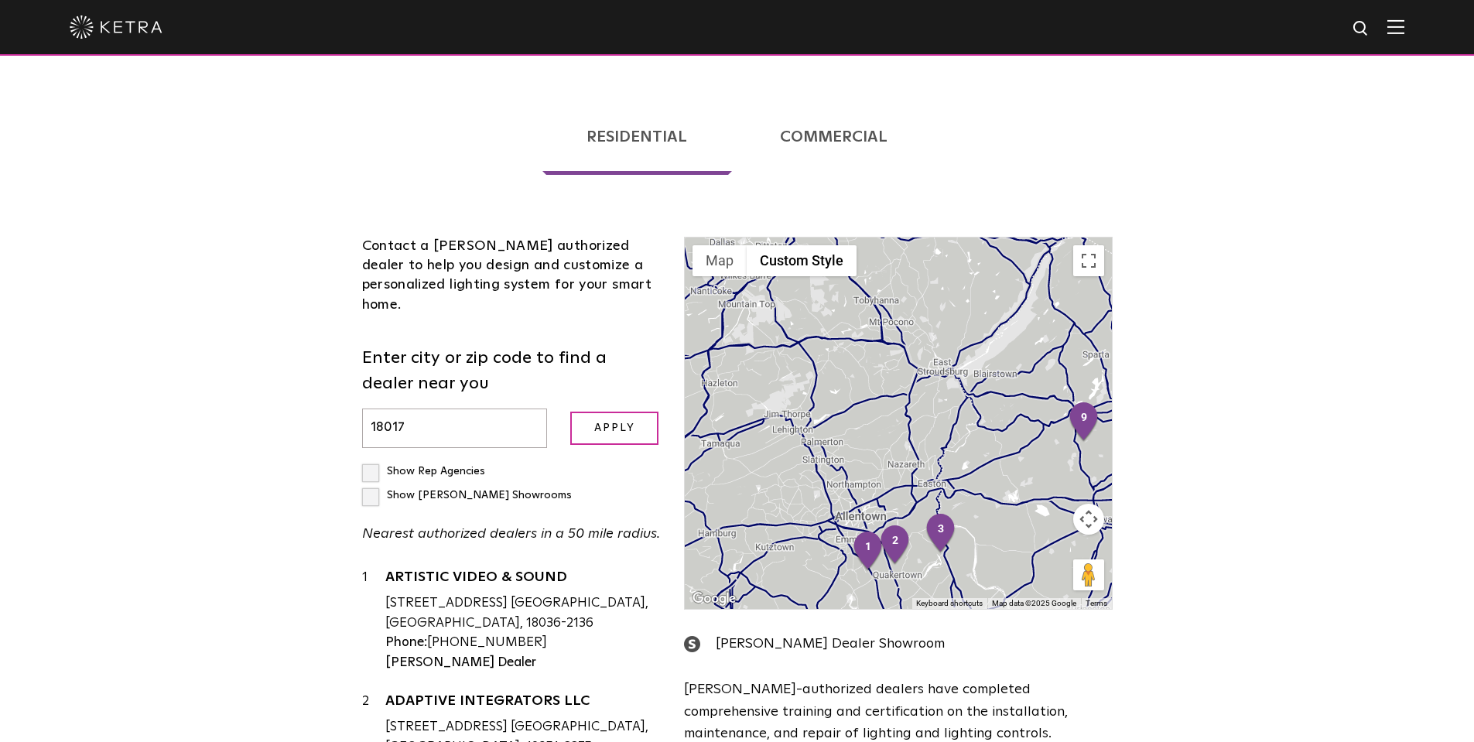
drag, startPoint x: 883, startPoint y: 447, endPoint x: 917, endPoint y: 441, distance: 34.6
click at [917, 441] on div at bounding box center [898, 423] width 426 height 371
click at [371, 466] on label "Show Rep Agencies" at bounding box center [423, 471] width 123 height 11
click at [371, 460] on input "Show Rep Agencies" at bounding box center [367, 465] width 10 height 10
checkbox input "true"
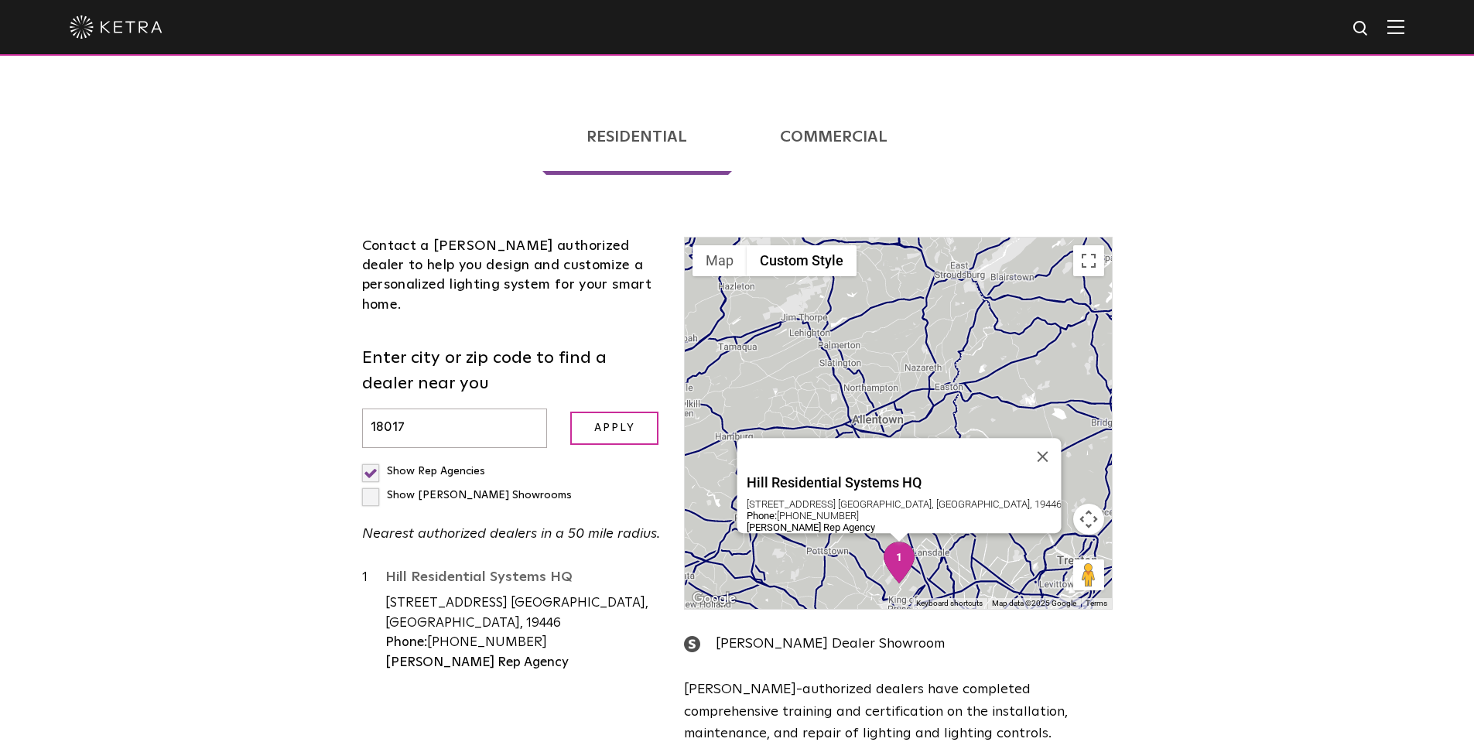
click at [519, 570] on link "Hill Residential Systems HQ" at bounding box center [523, 579] width 276 height 19
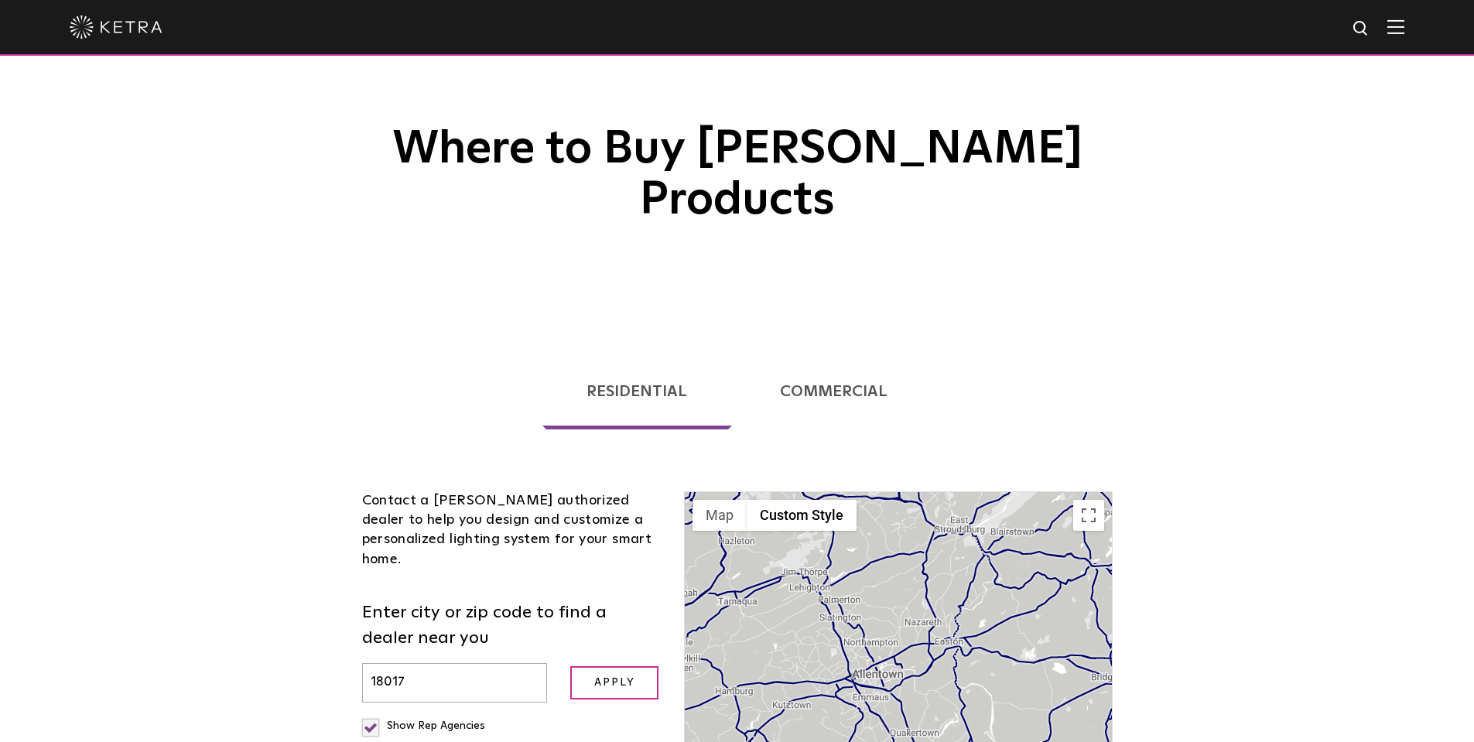
scroll to position [0, 0]
